Goal: Task Accomplishment & Management: Manage account settings

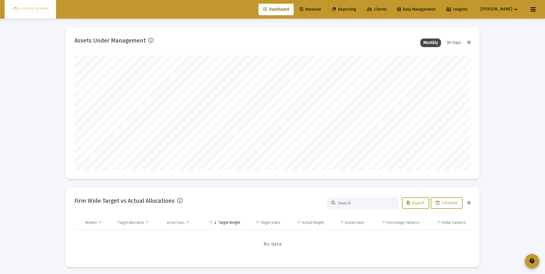
scroll to position [115, 214]
type input "[DATE]"
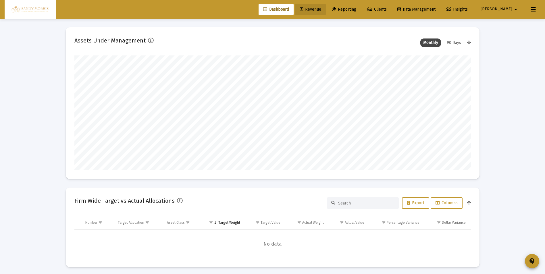
click at [321, 7] on span "Revenue" at bounding box center [311, 9] width 22 height 5
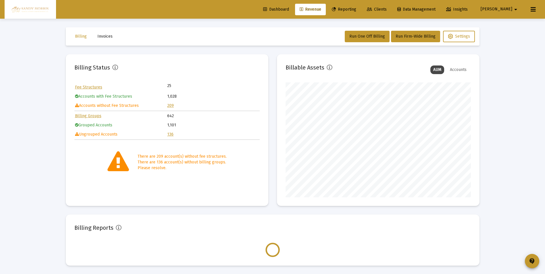
scroll to position [115, 185]
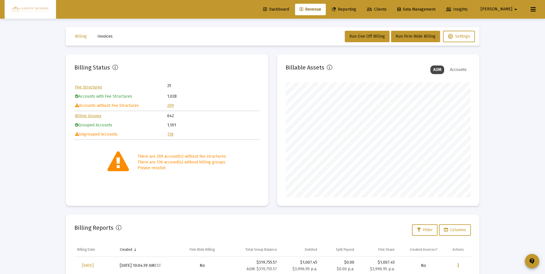
click at [172, 106] on link "209" at bounding box center [170, 105] width 7 height 5
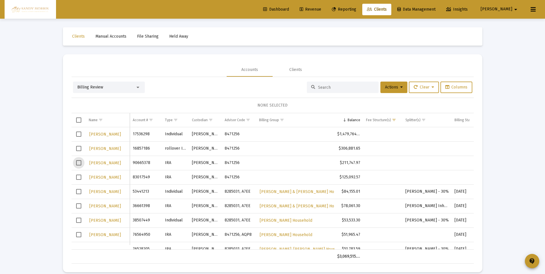
click at [77, 162] on span "Select row" at bounding box center [78, 162] width 5 height 5
click at [76, 178] on span "Select row" at bounding box center [78, 177] width 5 height 5
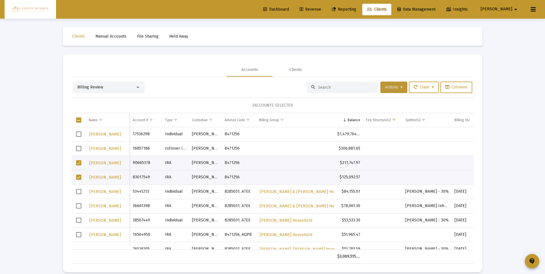
click at [401, 88] on button "Actions" at bounding box center [393, 87] width 27 height 11
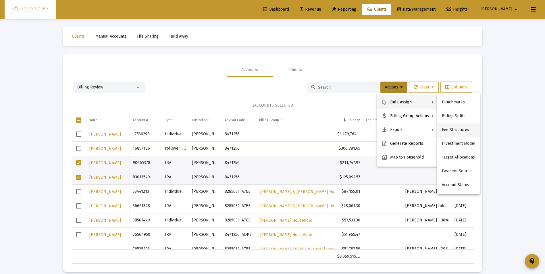
click at [451, 131] on button "Fee Structures" at bounding box center [458, 130] width 43 height 14
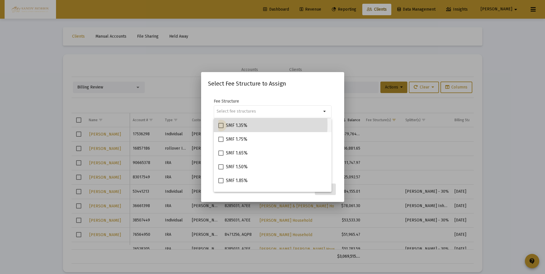
click at [220, 124] on span at bounding box center [220, 125] width 5 height 5
click at [221, 128] on input "SMF 1.35%" at bounding box center [221, 128] width 0 height 0
checkbox input "true"
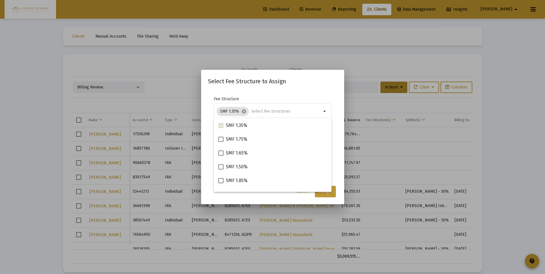
click at [326, 194] on button "Assign" at bounding box center [325, 191] width 21 height 11
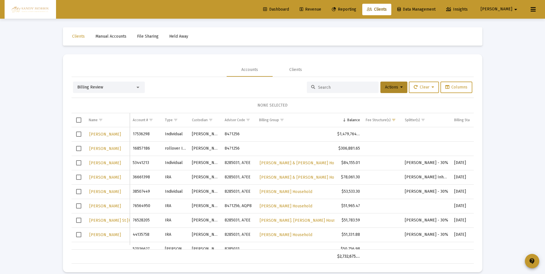
click at [289, 8] on span "Dashboard" at bounding box center [276, 9] width 26 height 5
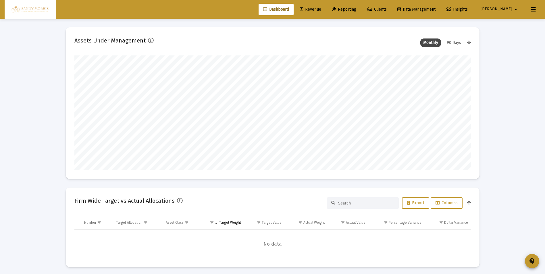
scroll to position [115, 214]
click at [326, 6] on link "Revenue" at bounding box center [310, 9] width 31 height 11
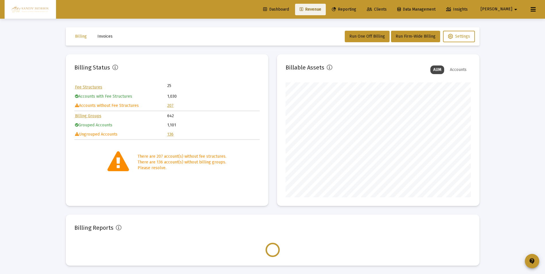
scroll to position [115, 185]
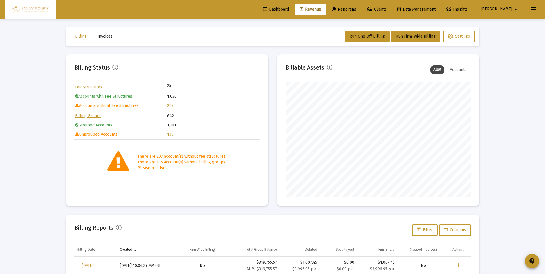
click at [171, 134] on link "136" at bounding box center [170, 134] width 6 height 5
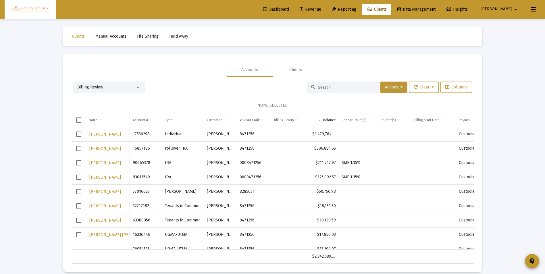
click at [397, 90] on button "Actions" at bounding box center [393, 87] width 27 height 11
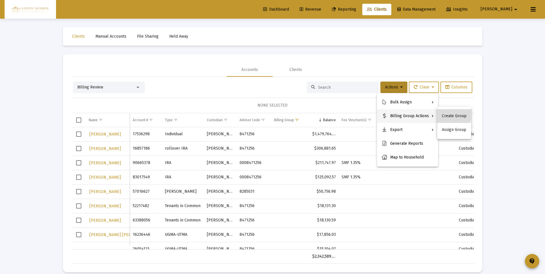
click at [449, 115] on button "Create Group" at bounding box center [454, 116] width 34 height 14
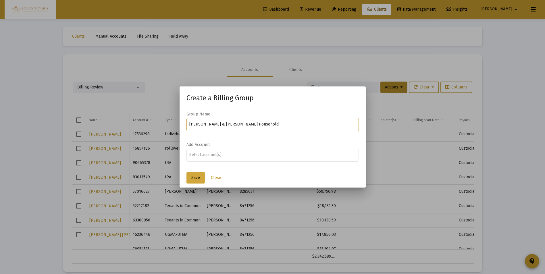
type input "[PERSON_NAME] & [PERSON_NAME] Household"
click at [191, 179] on span "Save" at bounding box center [195, 177] width 9 height 5
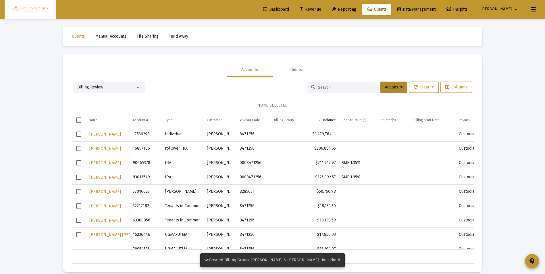
click at [79, 162] on span "Select row" at bounding box center [78, 162] width 5 height 5
click at [79, 178] on span "Select row" at bounding box center [78, 177] width 5 height 5
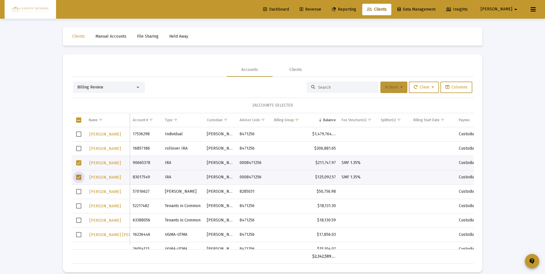
click at [396, 88] on span "Actions" at bounding box center [394, 87] width 18 height 5
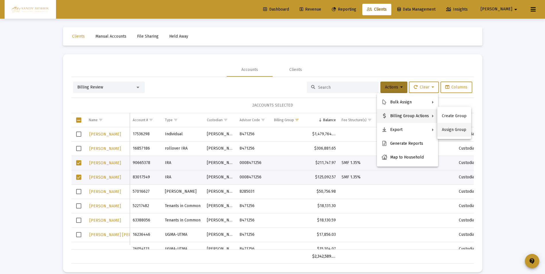
click at [451, 131] on button "Assign Group" at bounding box center [454, 130] width 34 height 14
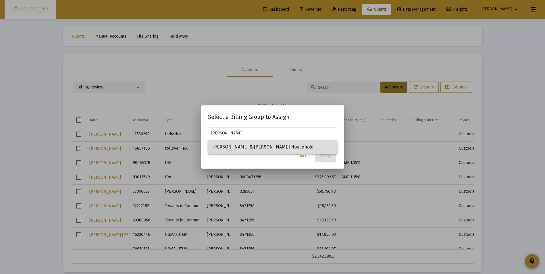
click at [239, 148] on span "[PERSON_NAME] & [PERSON_NAME] Household" at bounding box center [273, 147] width 120 height 14
type input "[PERSON_NAME] & [PERSON_NAME] Household"
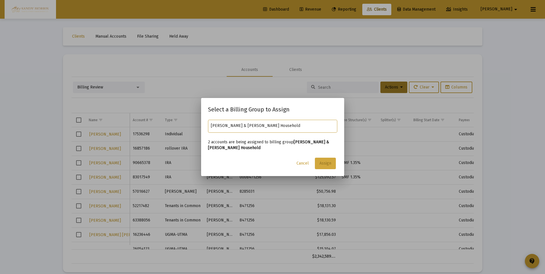
click at [327, 162] on span "Assign" at bounding box center [326, 163] width 12 height 5
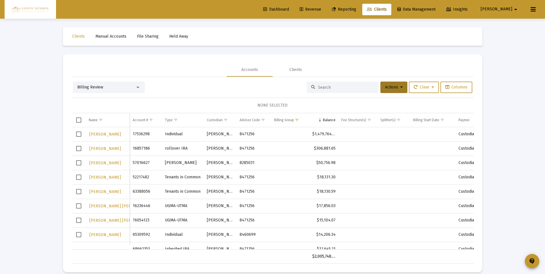
click at [289, 8] on span "Dashboard" at bounding box center [276, 9] width 26 height 5
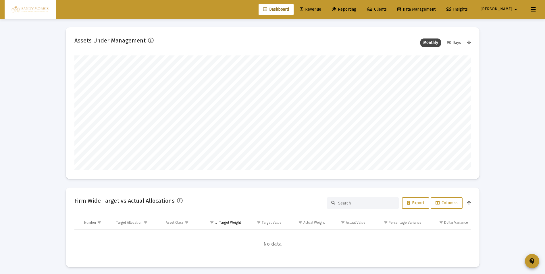
scroll to position [115, 214]
click at [321, 7] on span "Revenue" at bounding box center [311, 9] width 22 height 5
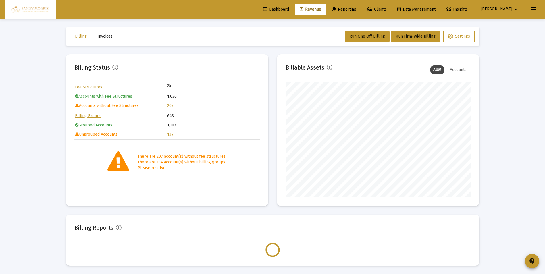
scroll to position [115, 185]
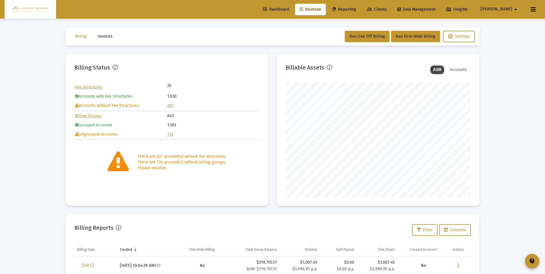
click at [170, 105] on link "207" at bounding box center [170, 105] width 6 height 5
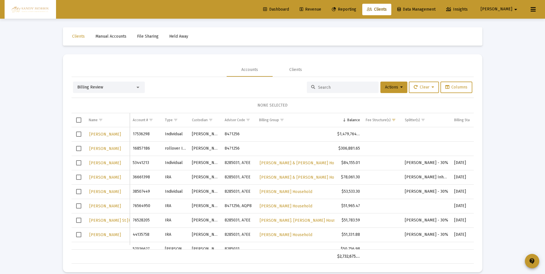
click at [78, 133] on span "Select row" at bounding box center [78, 134] width 5 height 5
click at [402, 89] on button "Actions" at bounding box center [393, 87] width 27 height 11
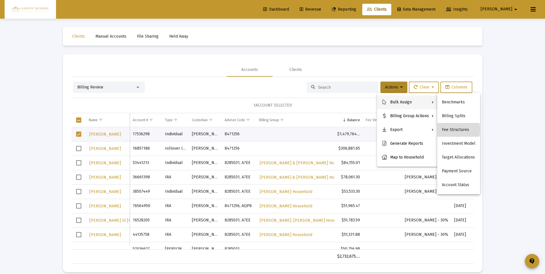
click at [453, 130] on button "Fee Structures" at bounding box center [458, 130] width 43 height 14
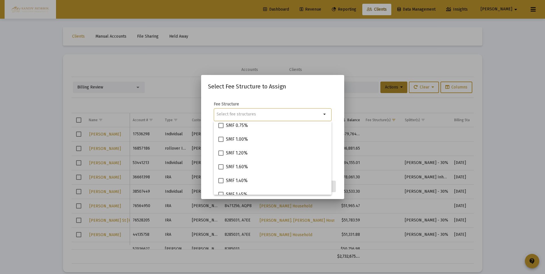
scroll to position [86, 0]
click at [220, 138] on span at bounding box center [220, 138] width 5 height 5
click at [221, 141] on input "SMF 1.00%" at bounding box center [221, 141] width 0 height 0
checkbox input "true"
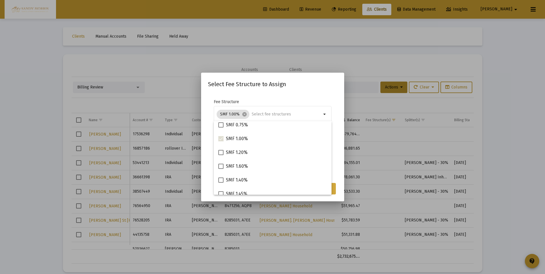
click at [333, 191] on button "Assign" at bounding box center [325, 188] width 21 height 11
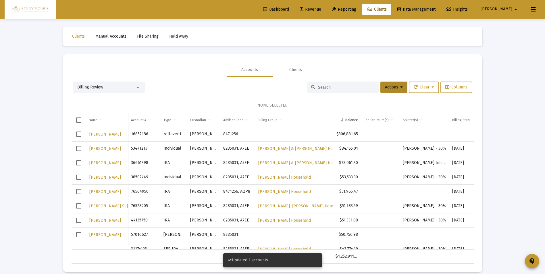
click at [321, 8] on span "Revenue" at bounding box center [311, 9] width 22 height 5
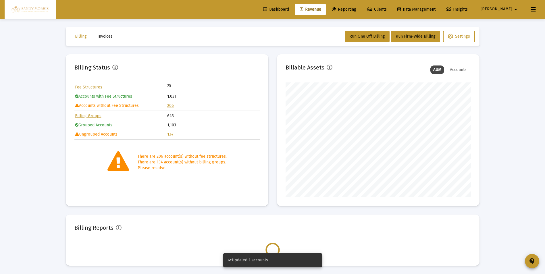
scroll to position [115, 185]
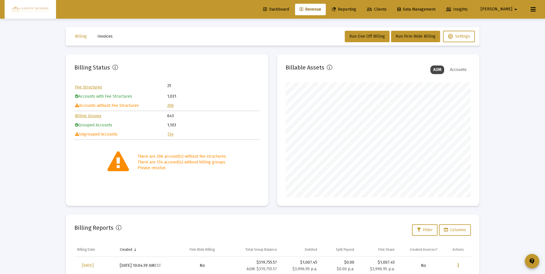
click at [171, 135] on link "134" at bounding box center [170, 134] width 6 height 5
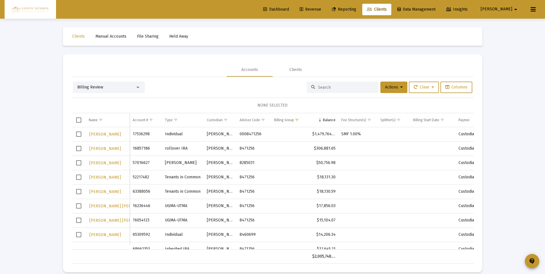
click at [79, 135] on span "Select row" at bounding box center [78, 134] width 5 height 5
click at [396, 86] on span "Actions" at bounding box center [394, 87] width 18 height 5
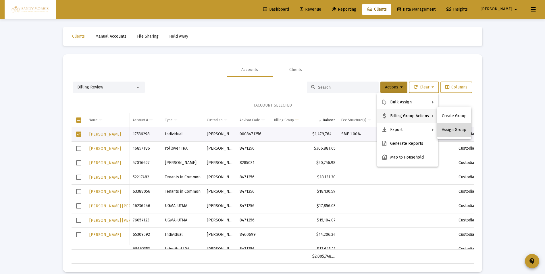
click at [457, 130] on button "Assign Group" at bounding box center [454, 130] width 34 height 14
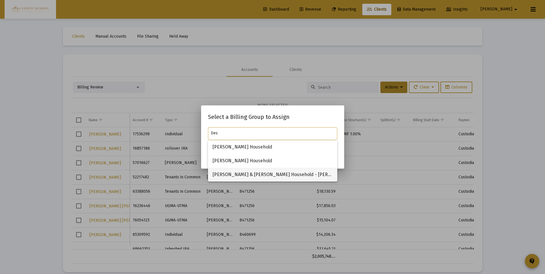
click at [267, 175] on span "[PERSON_NAME] & [PERSON_NAME] Household - [PERSON_NAME] POA" at bounding box center [273, 175] width 120 height 14
type input "[PERSON_NAME] & [PERSON_NAME] Household - [PERSON_NAME] POA"
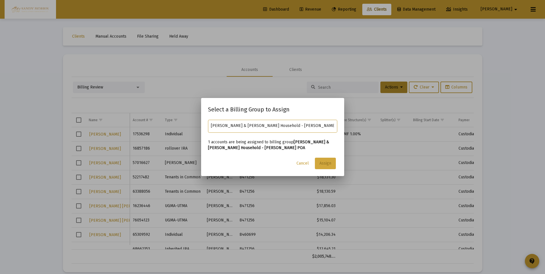
click at [326, 167] on button "Assign" at bounding box center [325, 163] width 21 height 11
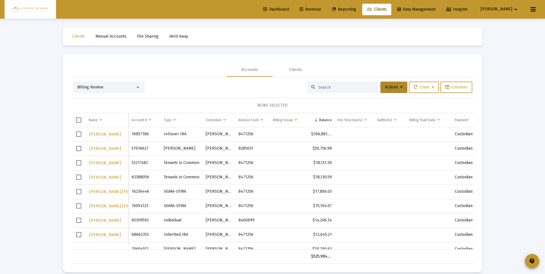
click at [289, 9] on span "Dashboard" at bounding box center [276, 9] width 26 height 5
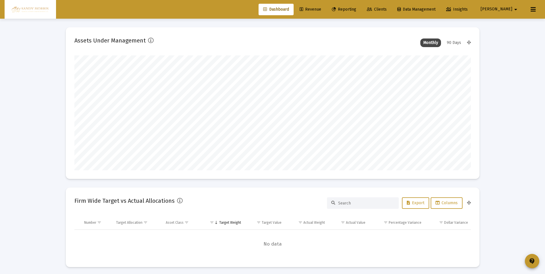
click at [321, 10] on span "Revenue" at bounding box center [311, 9] width 22 height 5
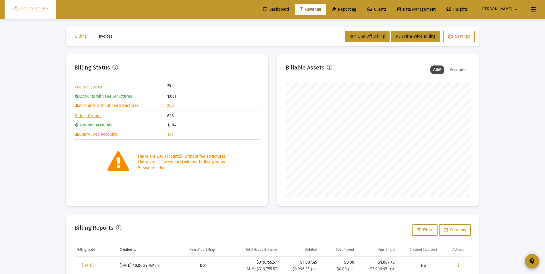
click at [289, 11] on span "Dashboard" at bounding box center [276, 9] width 26 height 5
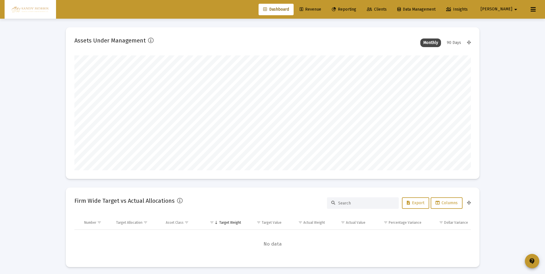
click at [289, 9] on span "Dashboard" at bounding box center [276, 9] width 26 height 5
click at [326, 6] on link "Revenue" at bounding box center [310, 9] width 31 height 11
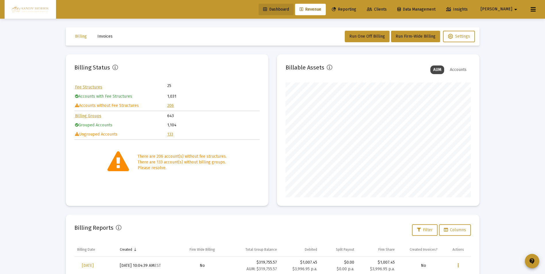
click at [289, 10] on span "Dashboard" at bounding box center [276, 9] width 26 height 5
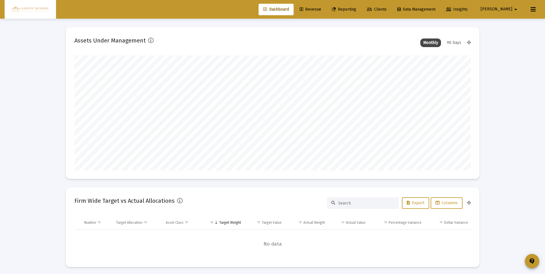
click at [289, 9] on span "Dashboard" at bounding box center [276, 9] width 26 height 5
click at [511, 9] on span "[PERSON_NAME]" at bounding box center [497, 9] width 32 height 5
click at [509, 39] on button "Logout" at bounding box center [512, 38] width 34 height 14
